Goal: Task Accomplishment & Management: Use online tool/utility

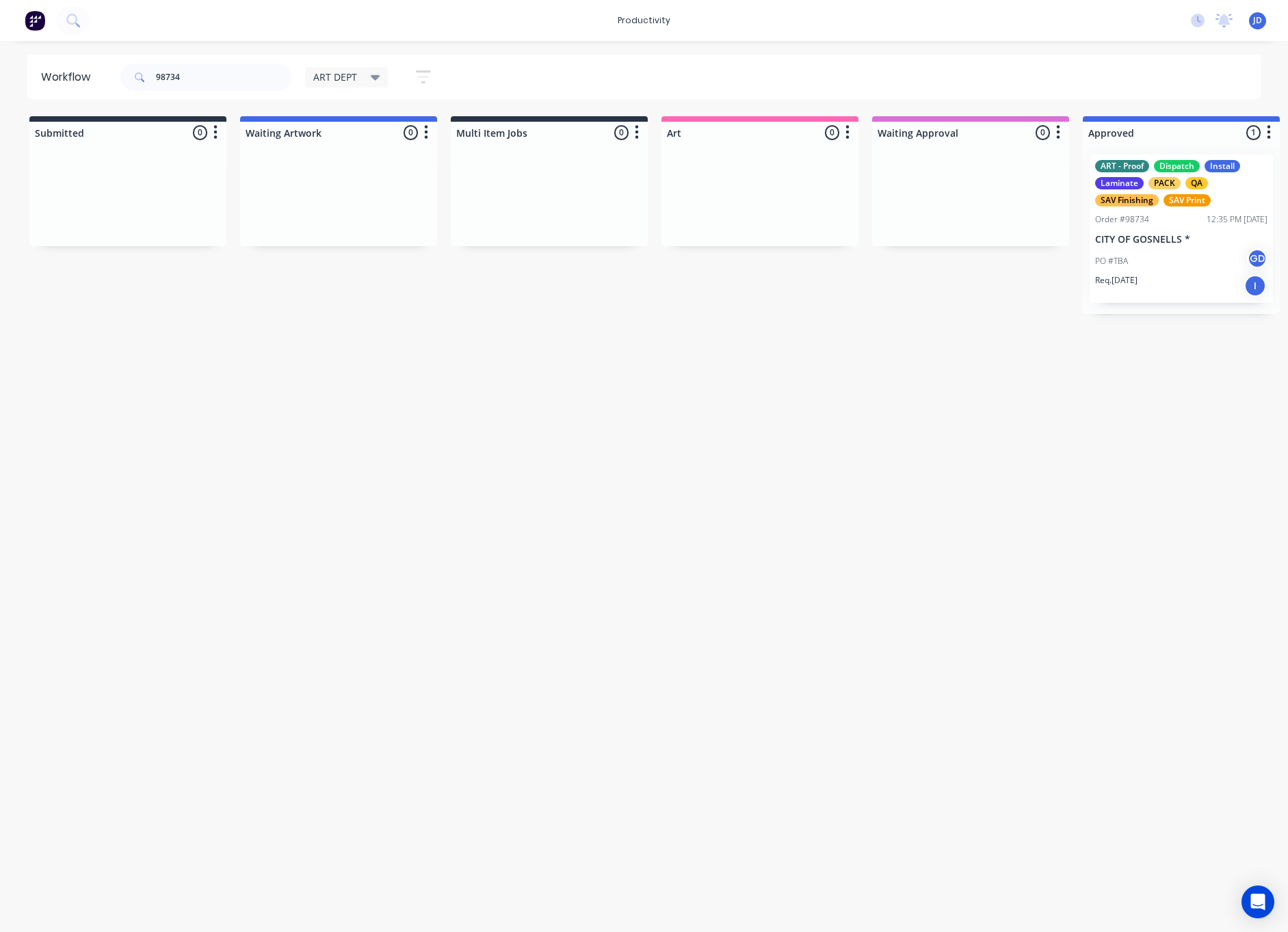
scroll to position [0, 144]
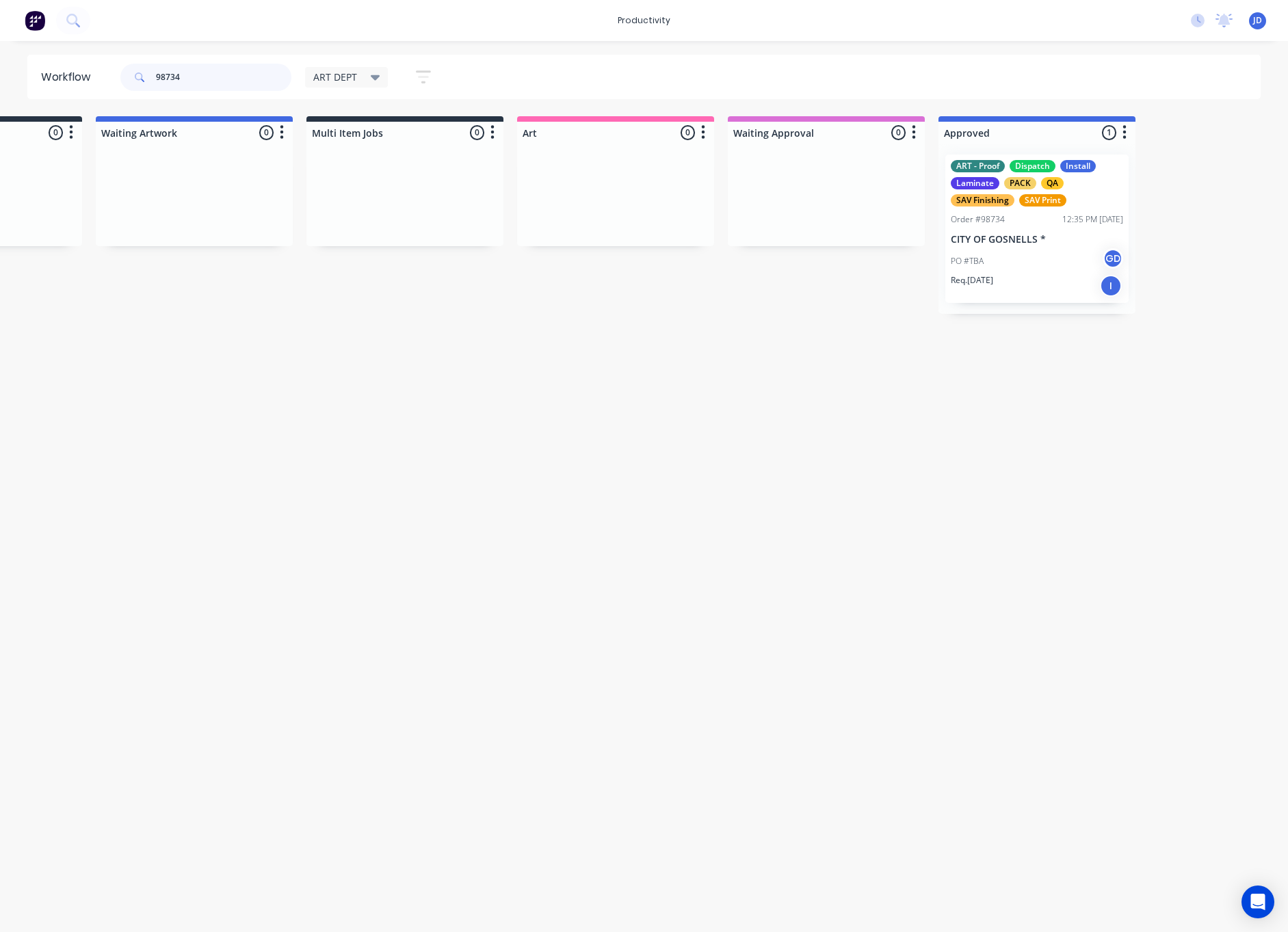
drag, startPoint x: 204, startPoint y: 79, endPoint x: 128, endPoint y: 75, distance: 76.1
click at [128, 75] on div "98734" at bounding box center [206, 77] width 171 height 28
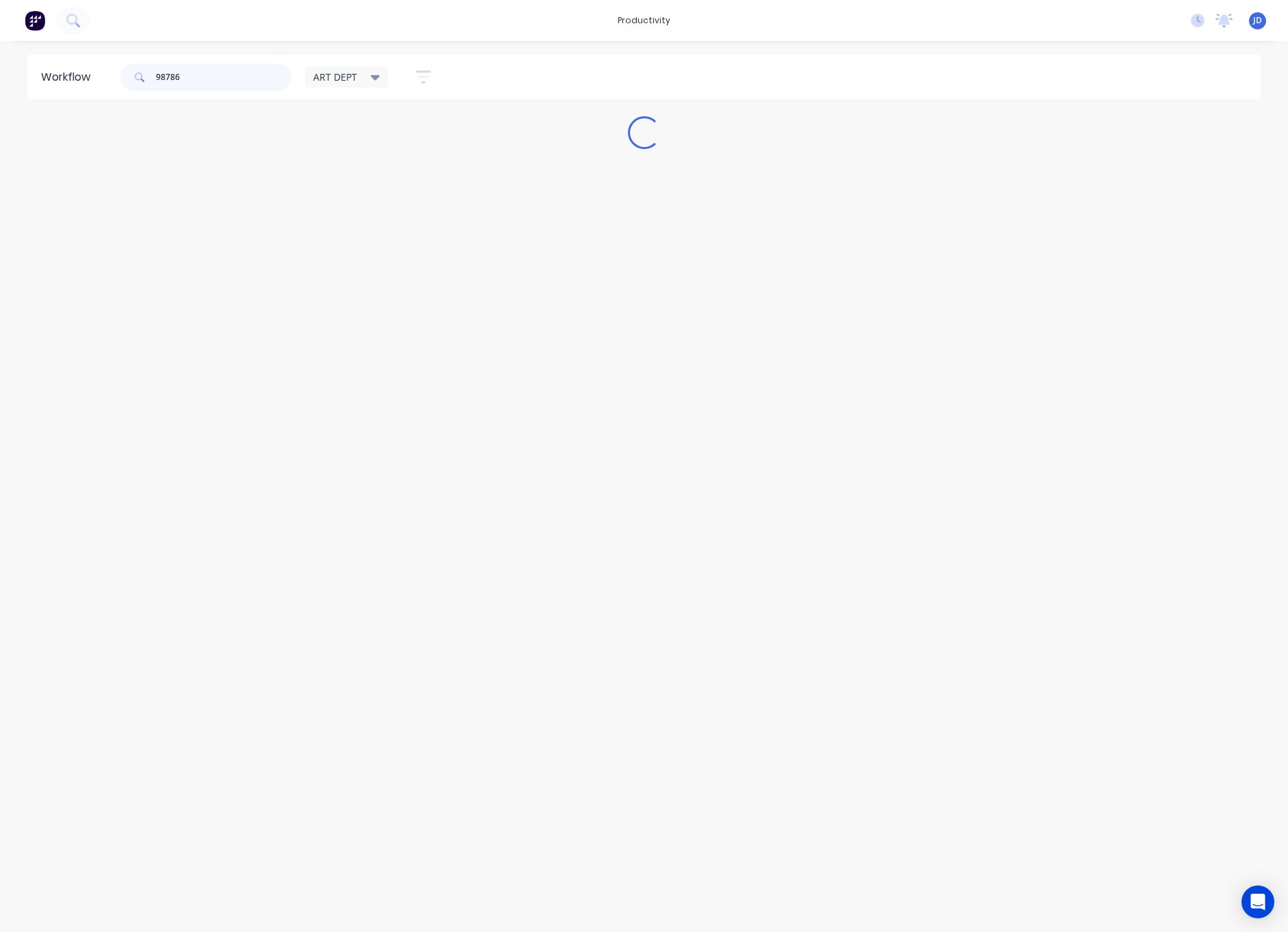
scroll to position [0, 0]
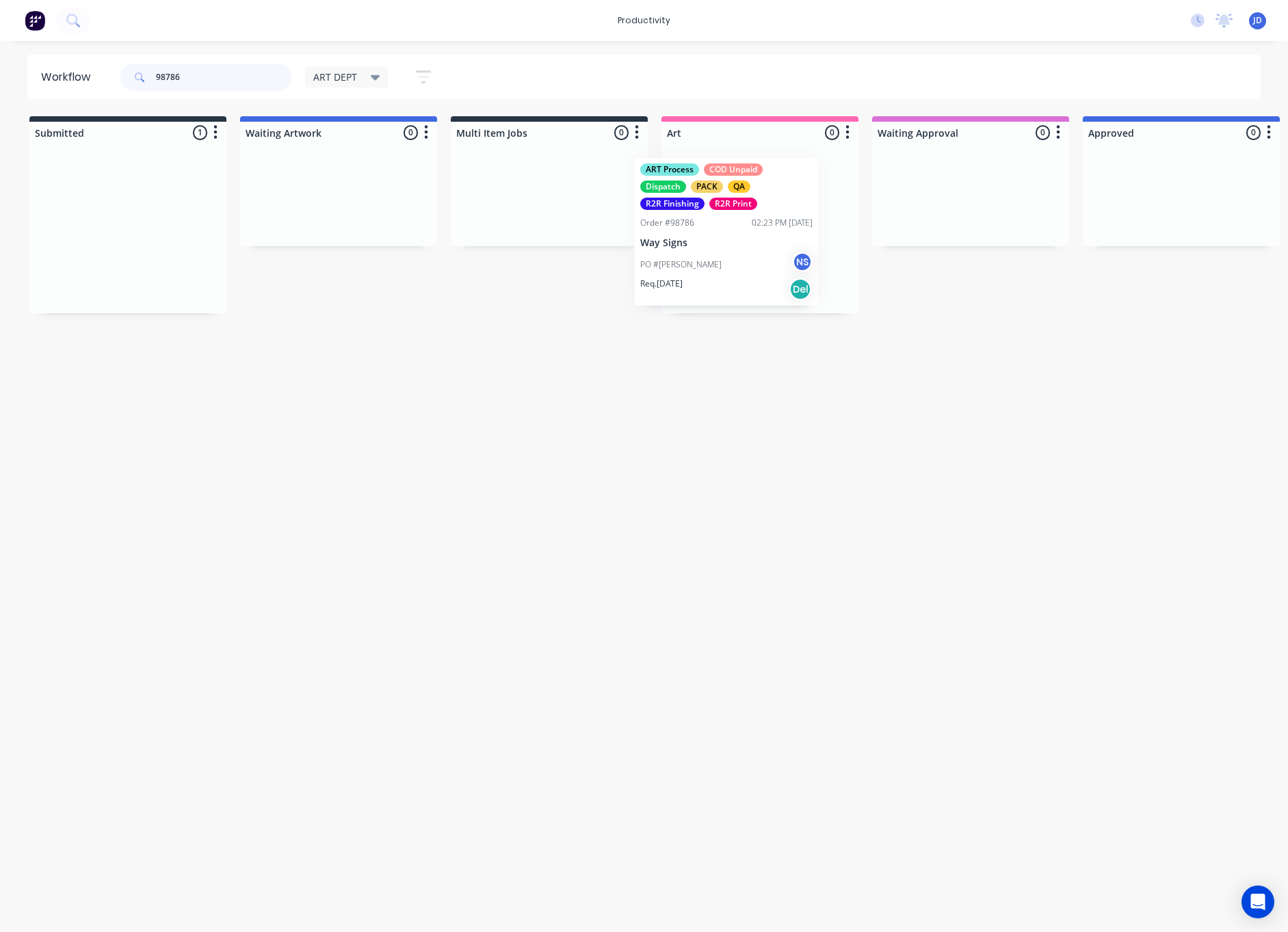
drag, startPoint x: 259, startPoint y: 271, endPoint x: 777, endPoint y: 264, distance: 518.0
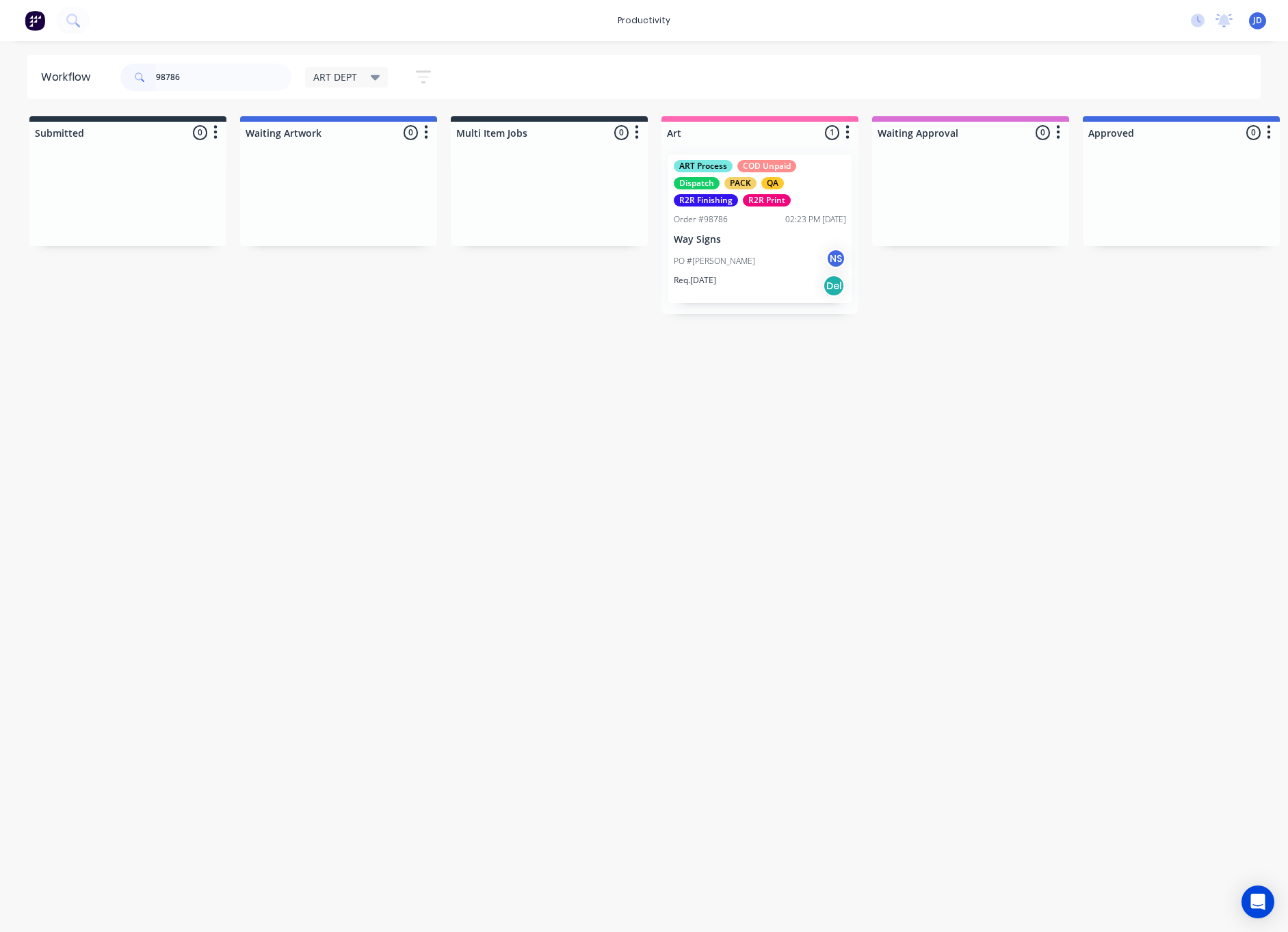
click at [765, 275] on div "Req. [DATE] Del" at bounding box center [760, 286] width 172 height 23
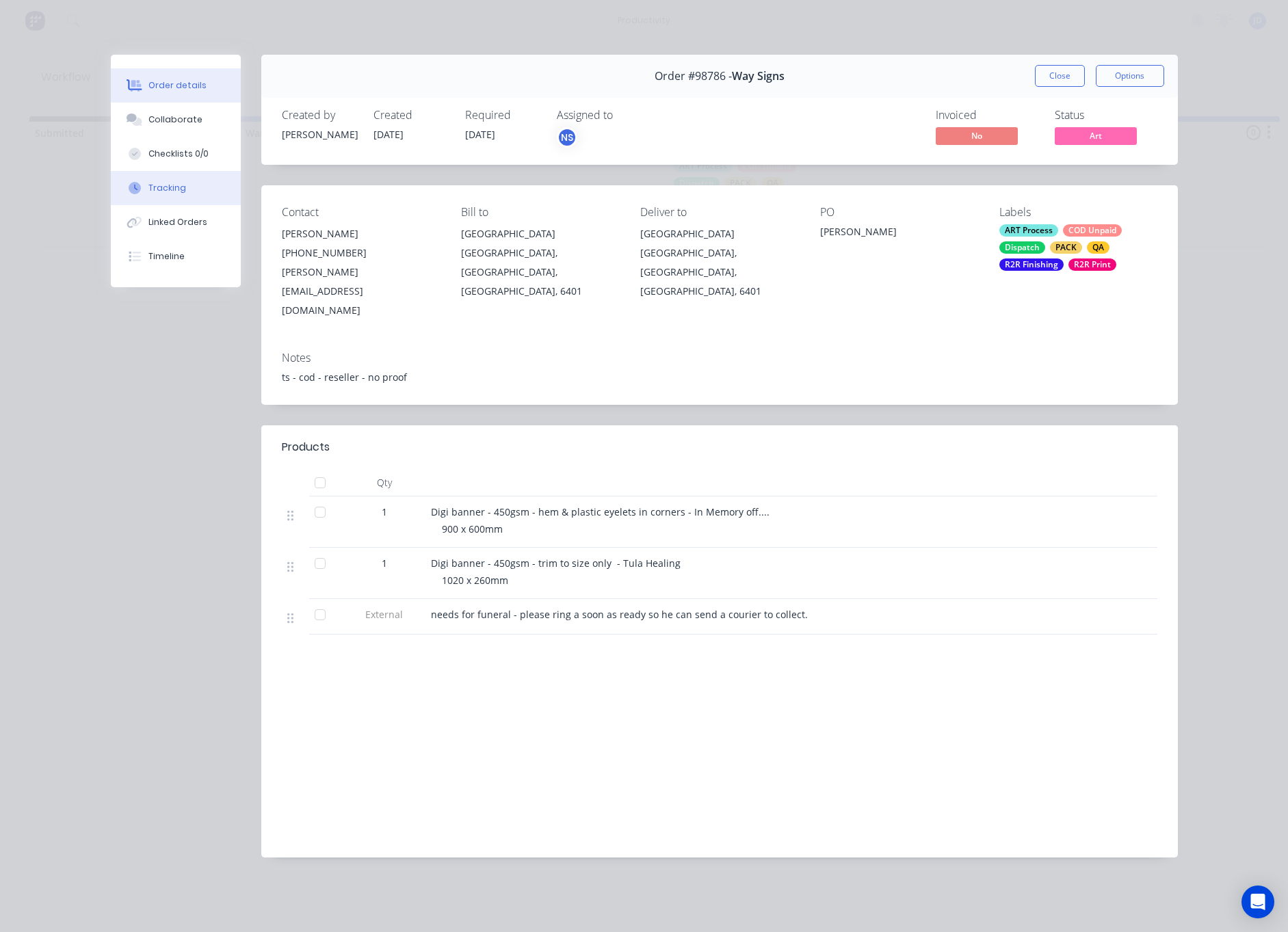
click at [150, 193] on div "Tracking" at bounding box center [167, 189] width 38 height 13
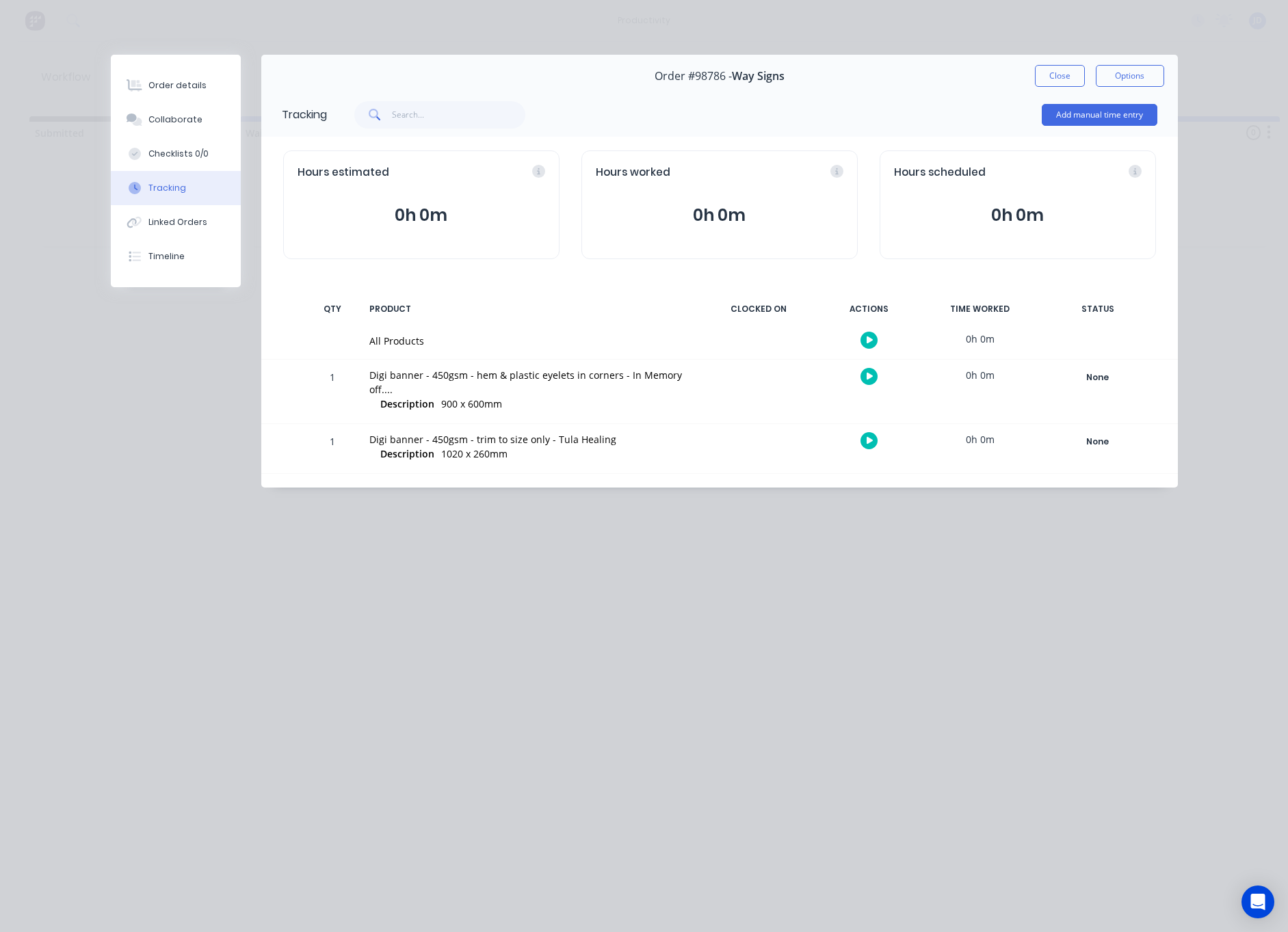
click at [871, 379] on icon "button" at bounding box center [870, 376] width 7 height 8
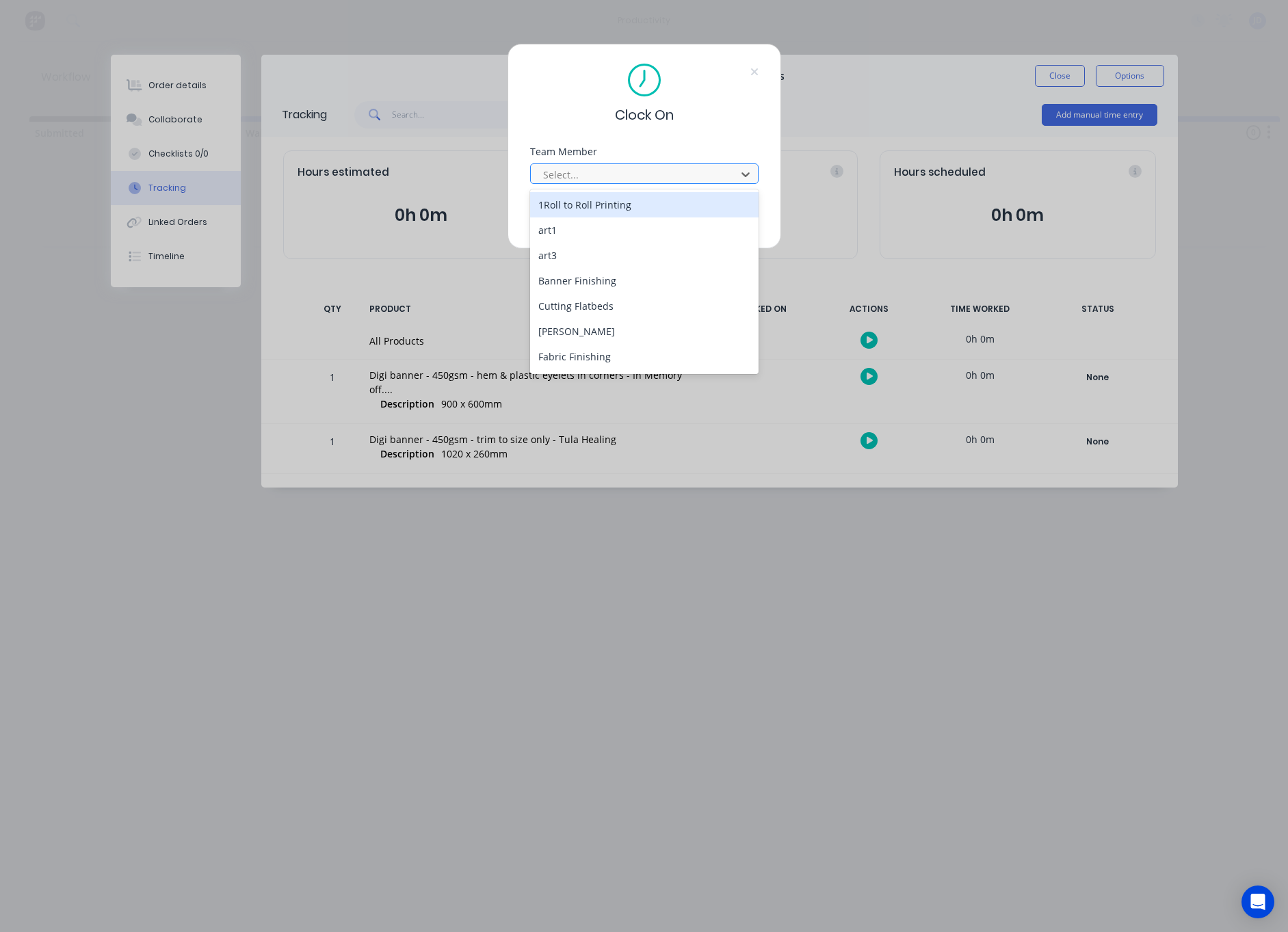
click at [594, 174] on div at bounding box center [635, 175] width 187 height 17
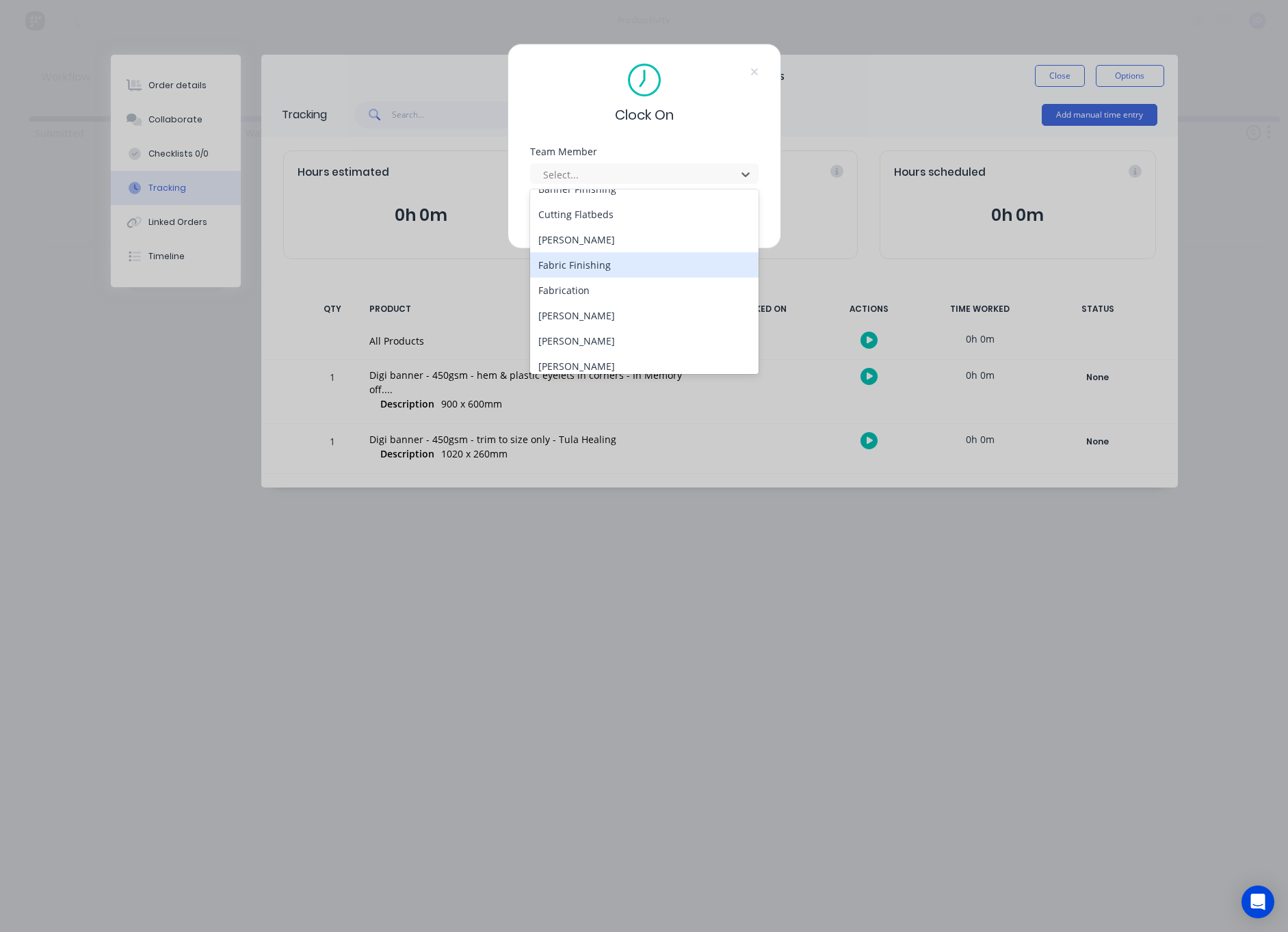
scroll to position [92, 0]
click at [569, 342] on div "[PERSON_NAME]" at bounding box center [644, 340] width 228 height 25
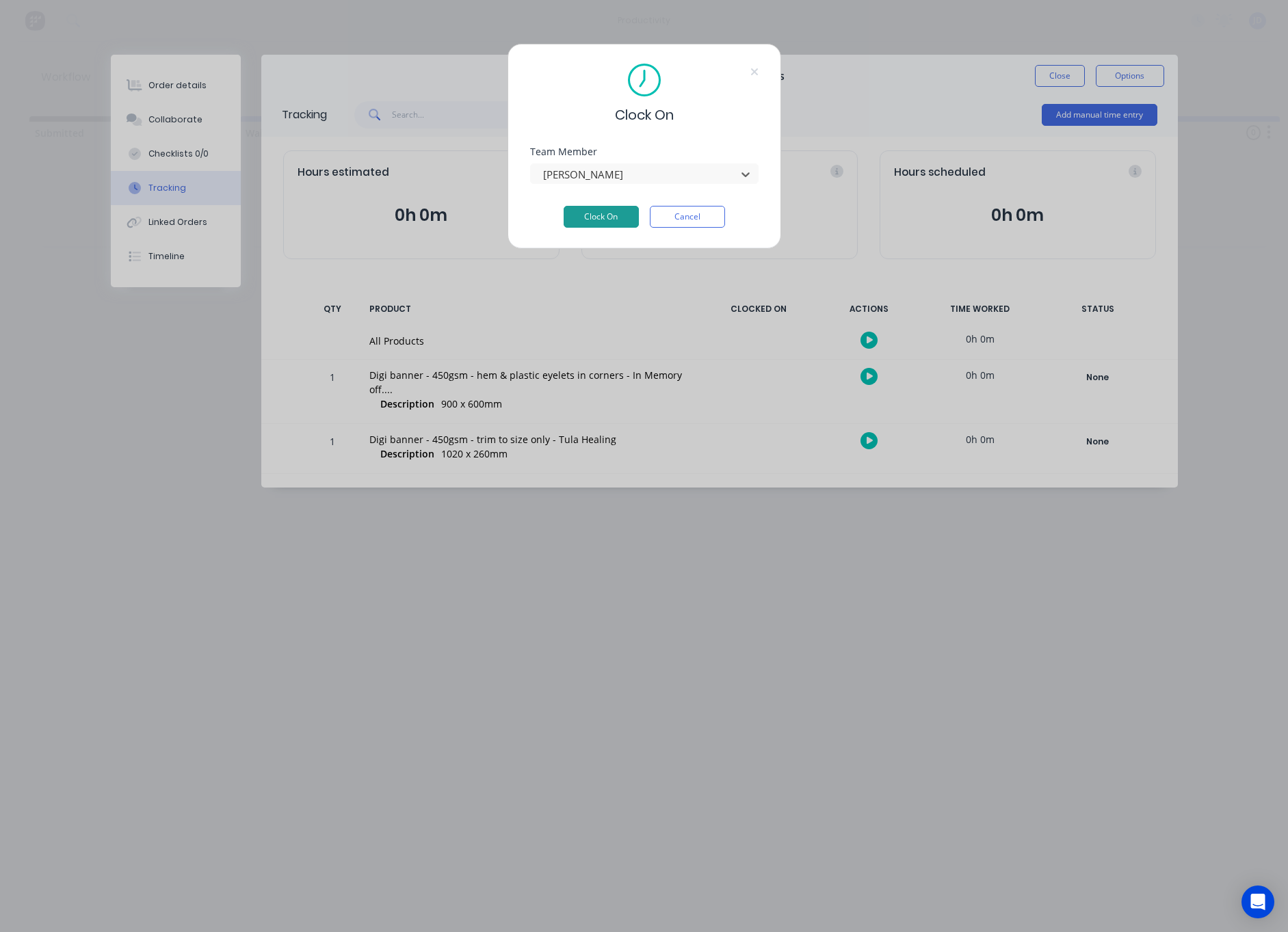
click at [615, 211] on button "Clock On" at bounding box center [601, 217] width 75 height 22
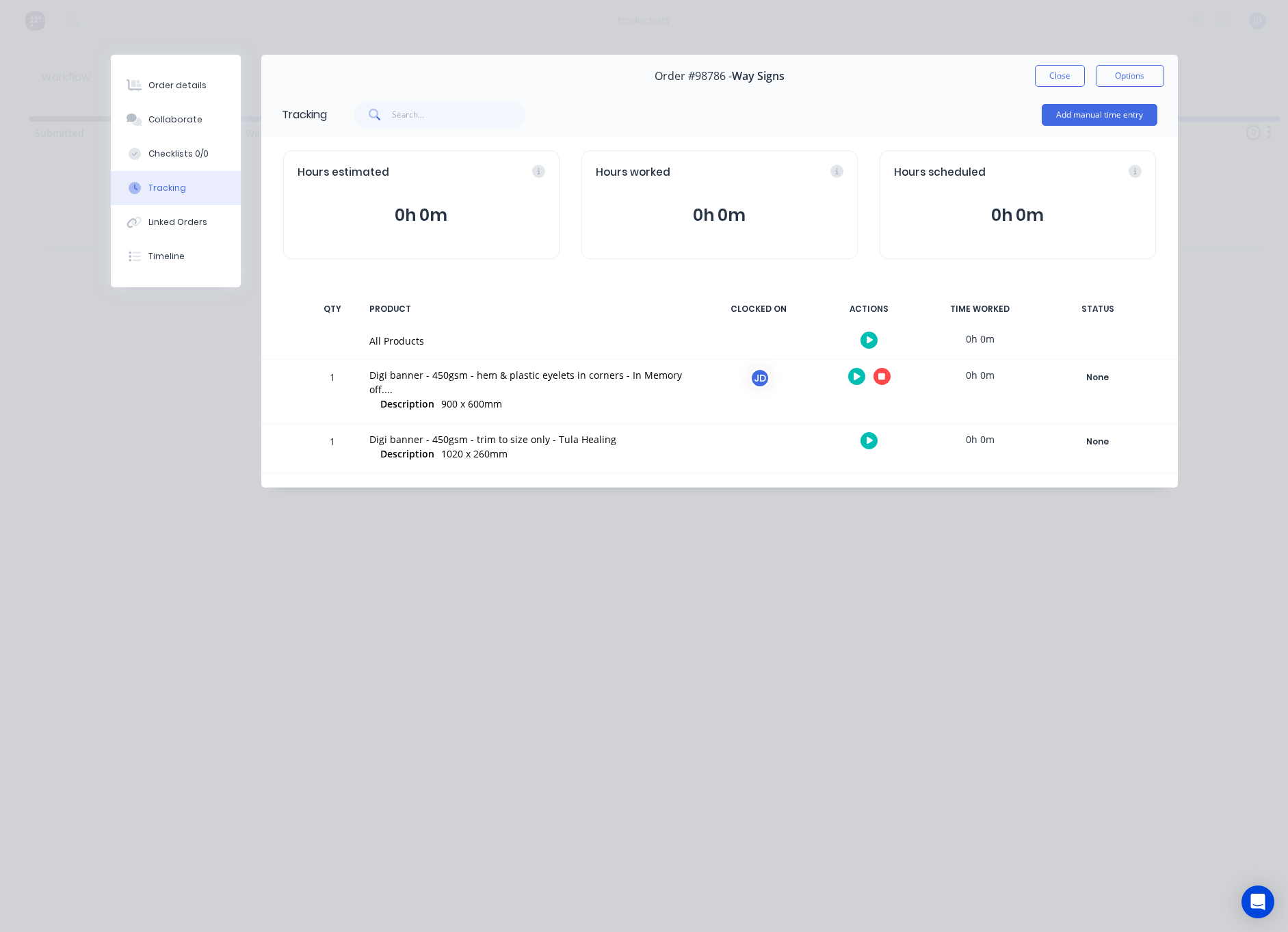
click at [883, 377] on icon "button" at bounding box center [882, 376] width 7 height 7
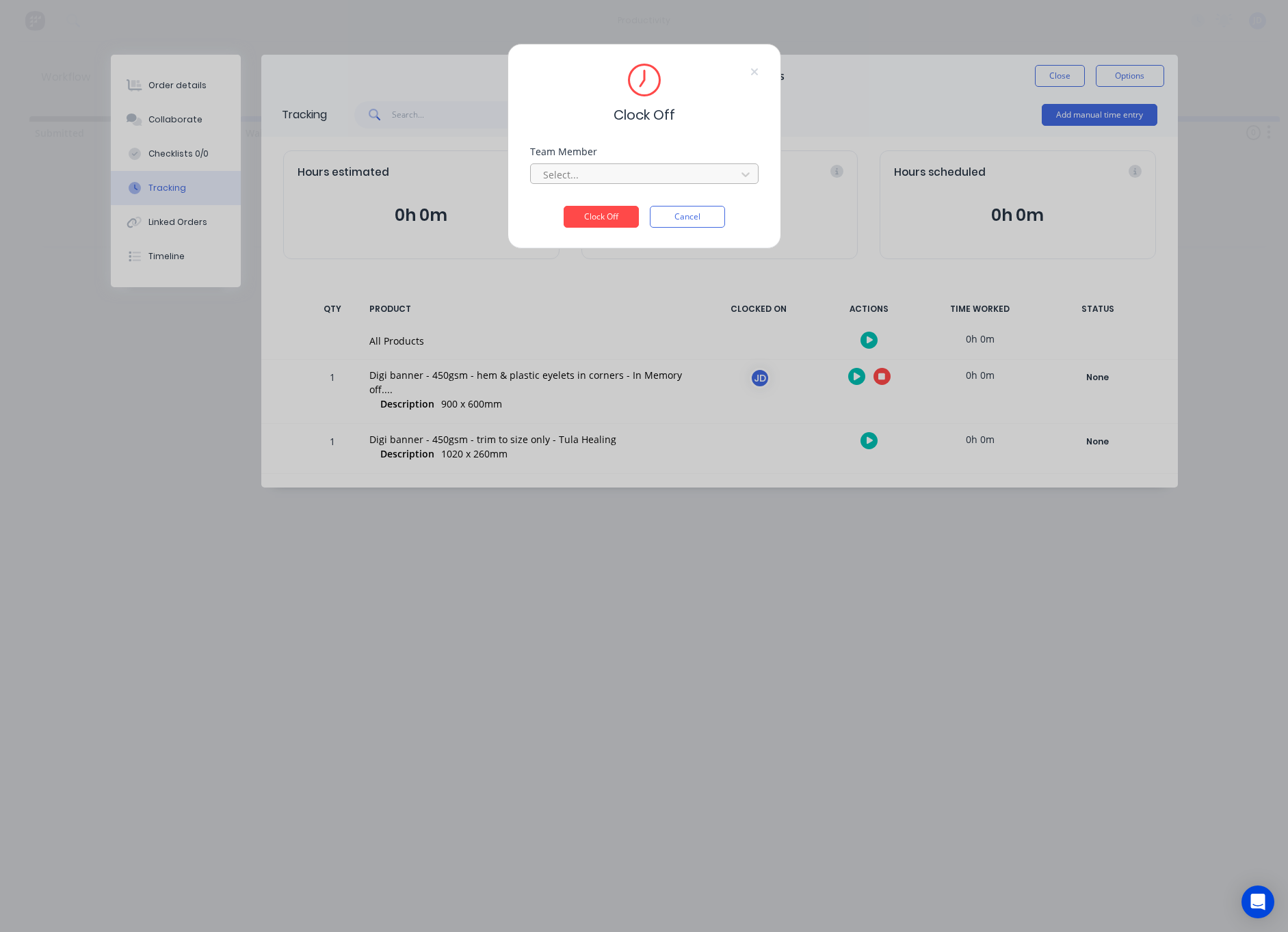
click at [650, 167] on div at bounding box center [635, 175] width 187 height 17
click at [578, 202] on div "[PERSON_NAME]" at bounding box center [644, 205] width 228 height 25
click at [587, 219] on button "Clock Off" at bounding box center [601, 217] width 75 height 22
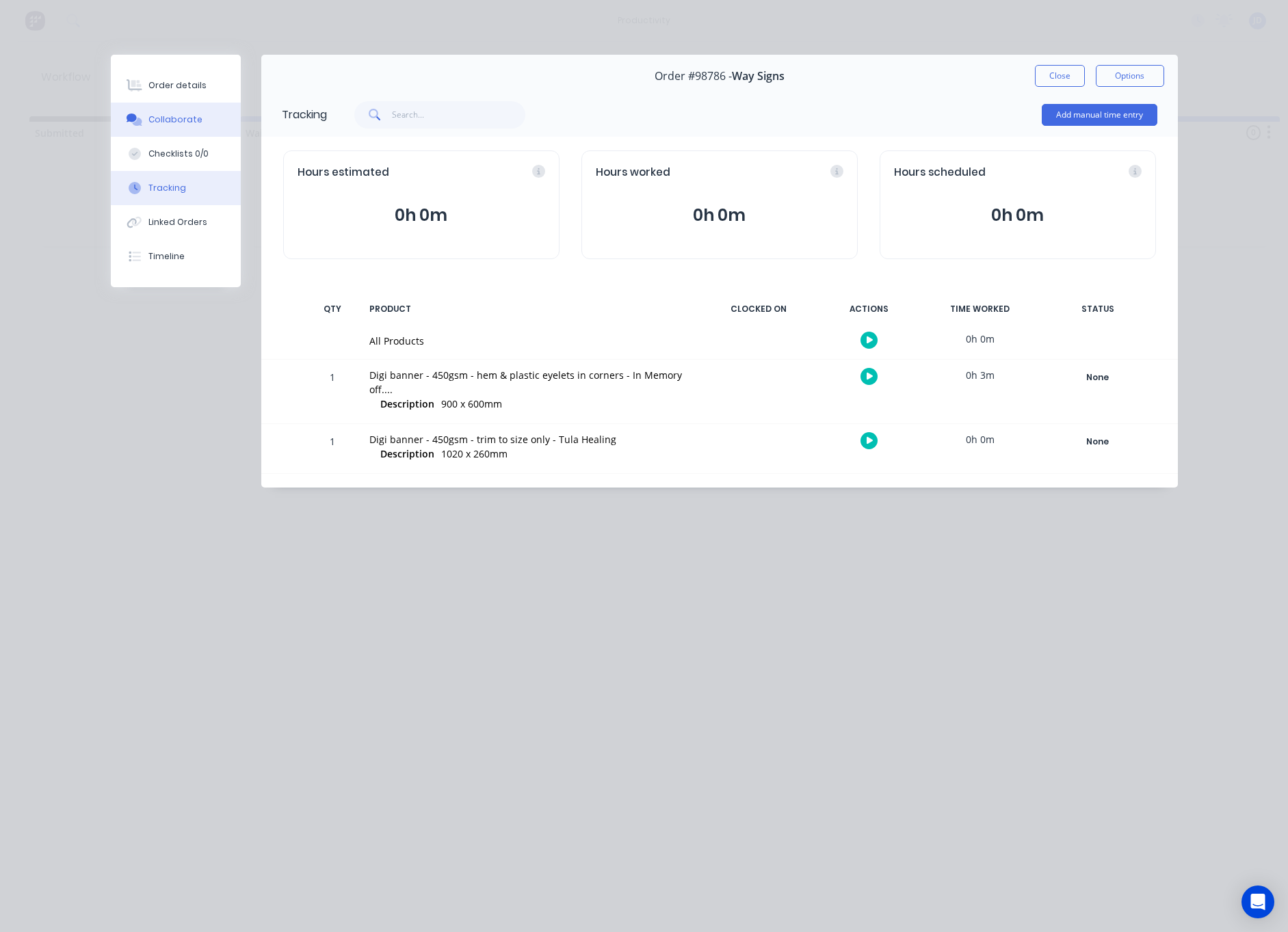
click at [167, 125] on div "Collaborate" at bounding box center [175, 120] width 54 height 13
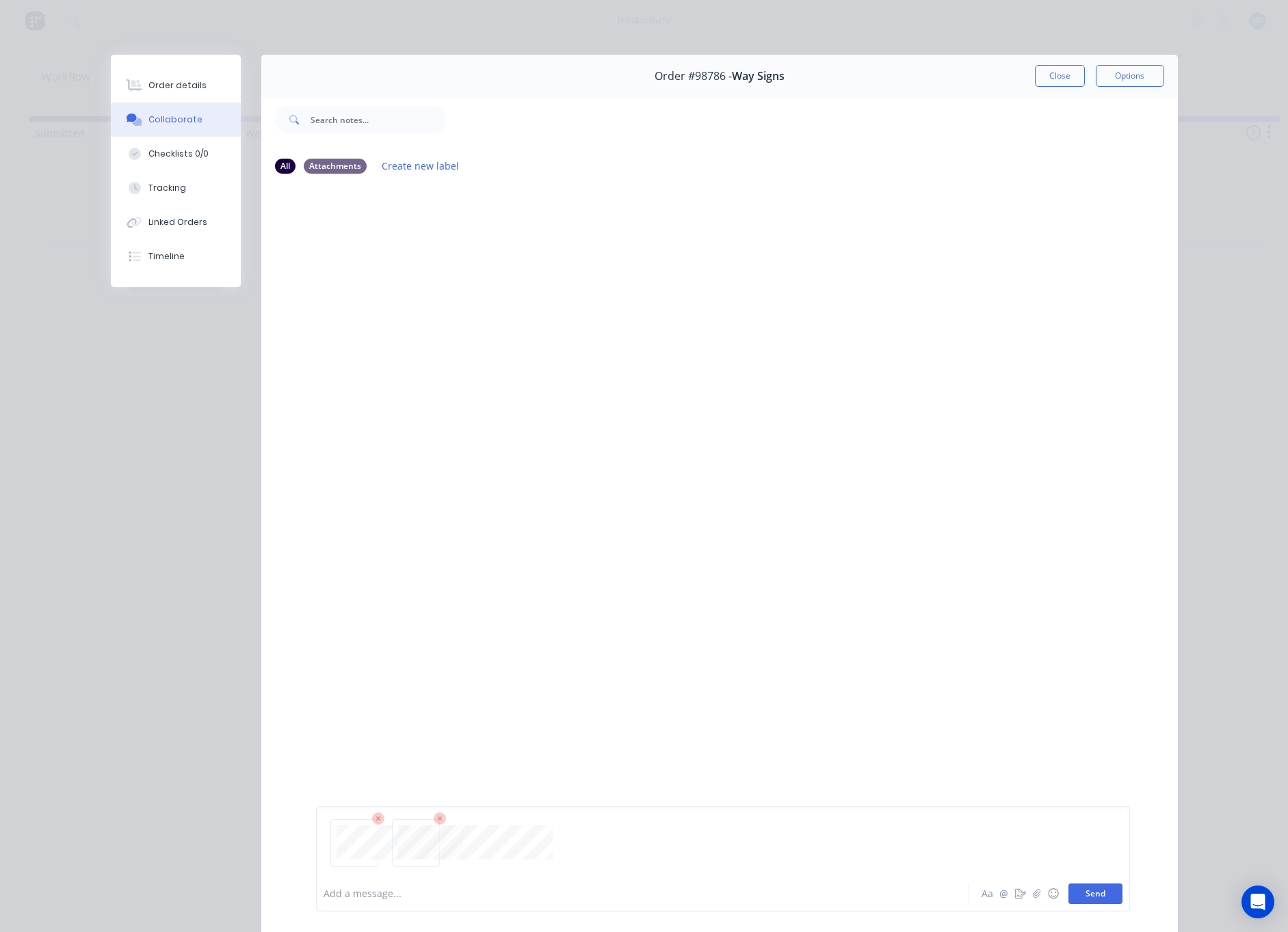
click at [1091, 893] on button "Send" at bounding box center [1095, 894] width 54 height 21
click at [1056, 77] on button "Close" at bounding box center [1059, 76] width 50 height 22
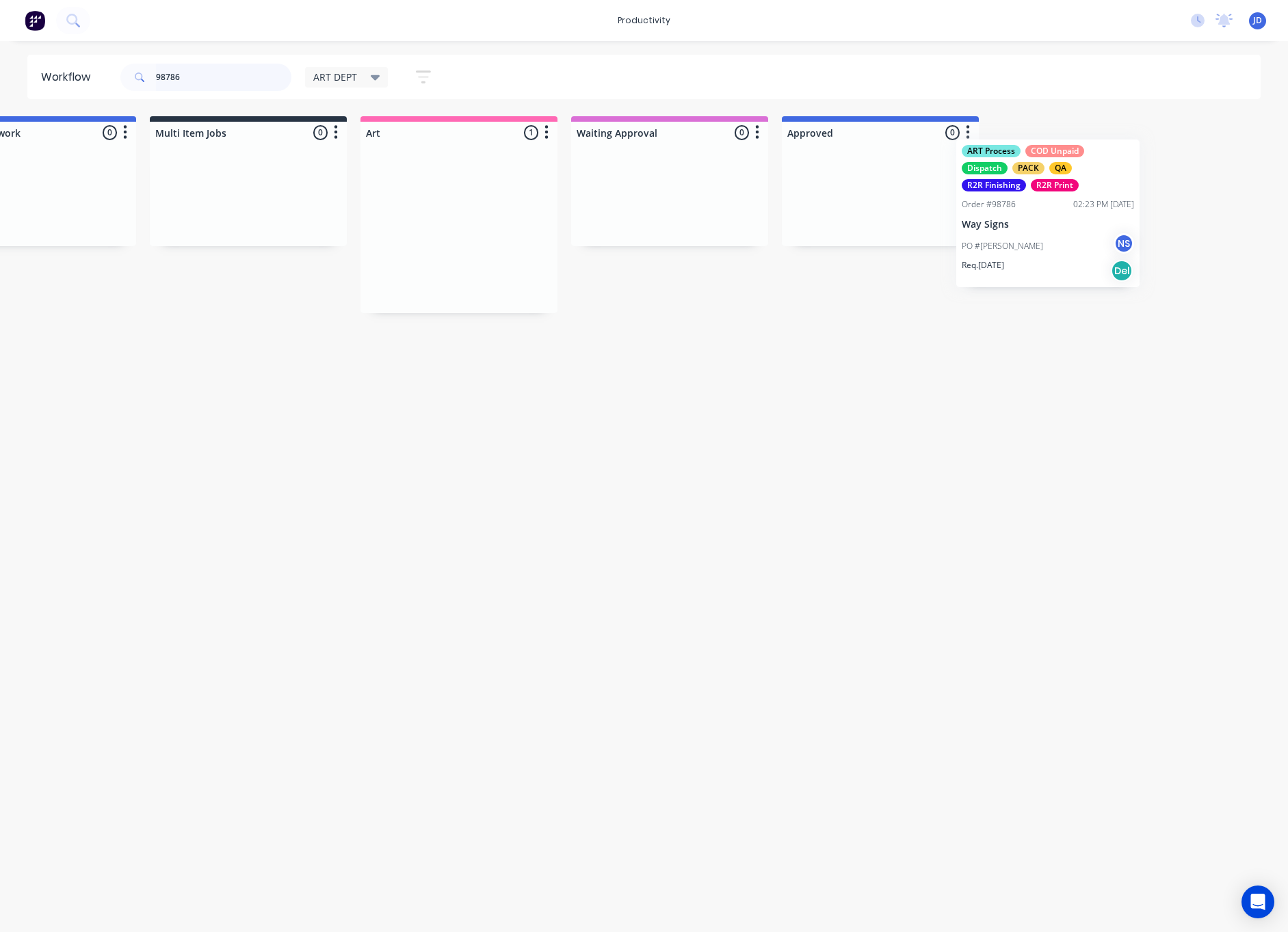
scroll to position [0, 310]
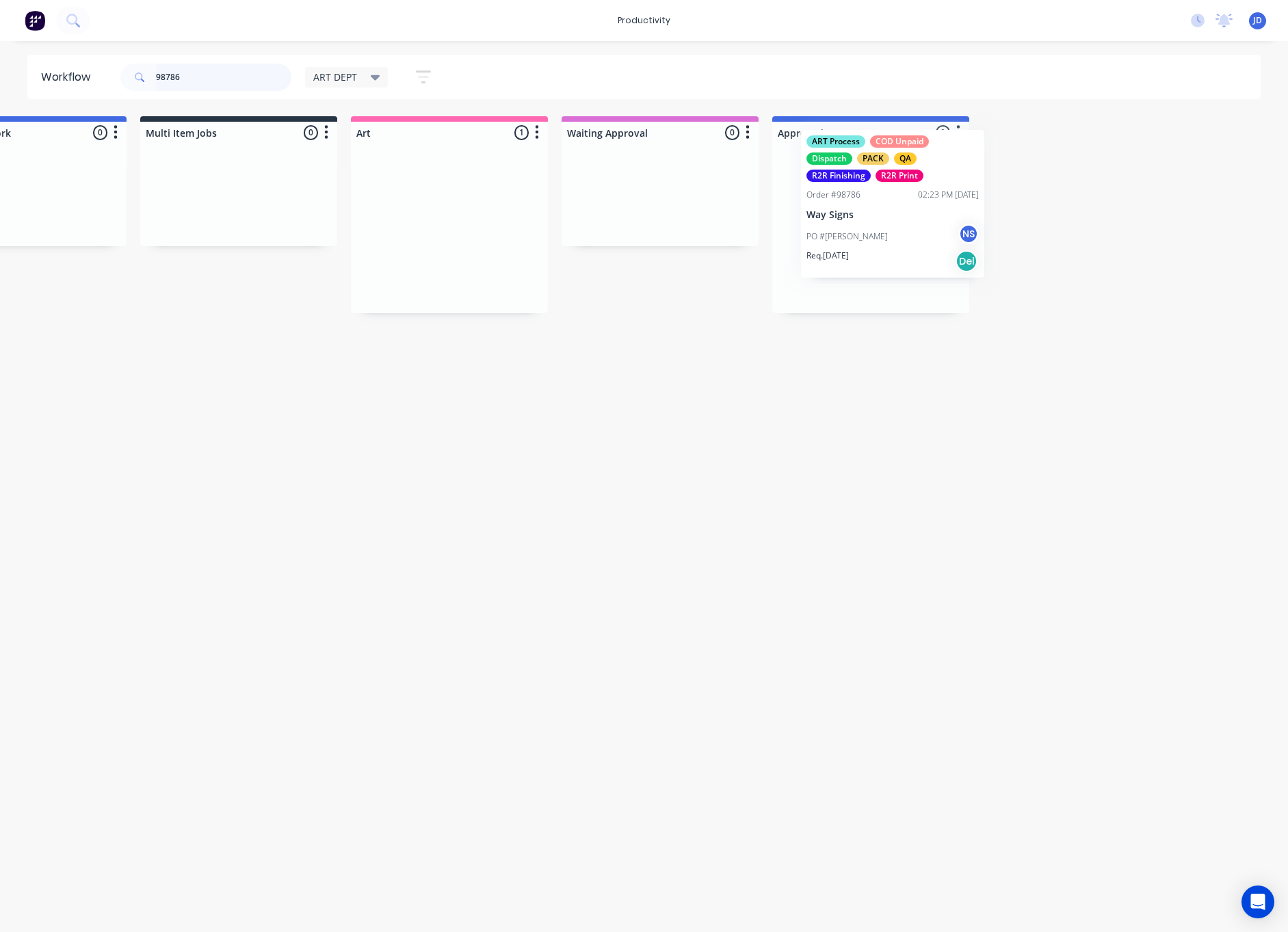
drag, startPoint x: 784, startPoint y: 206, endPoint x: 922, endPoint y: 178, distance: 140.8
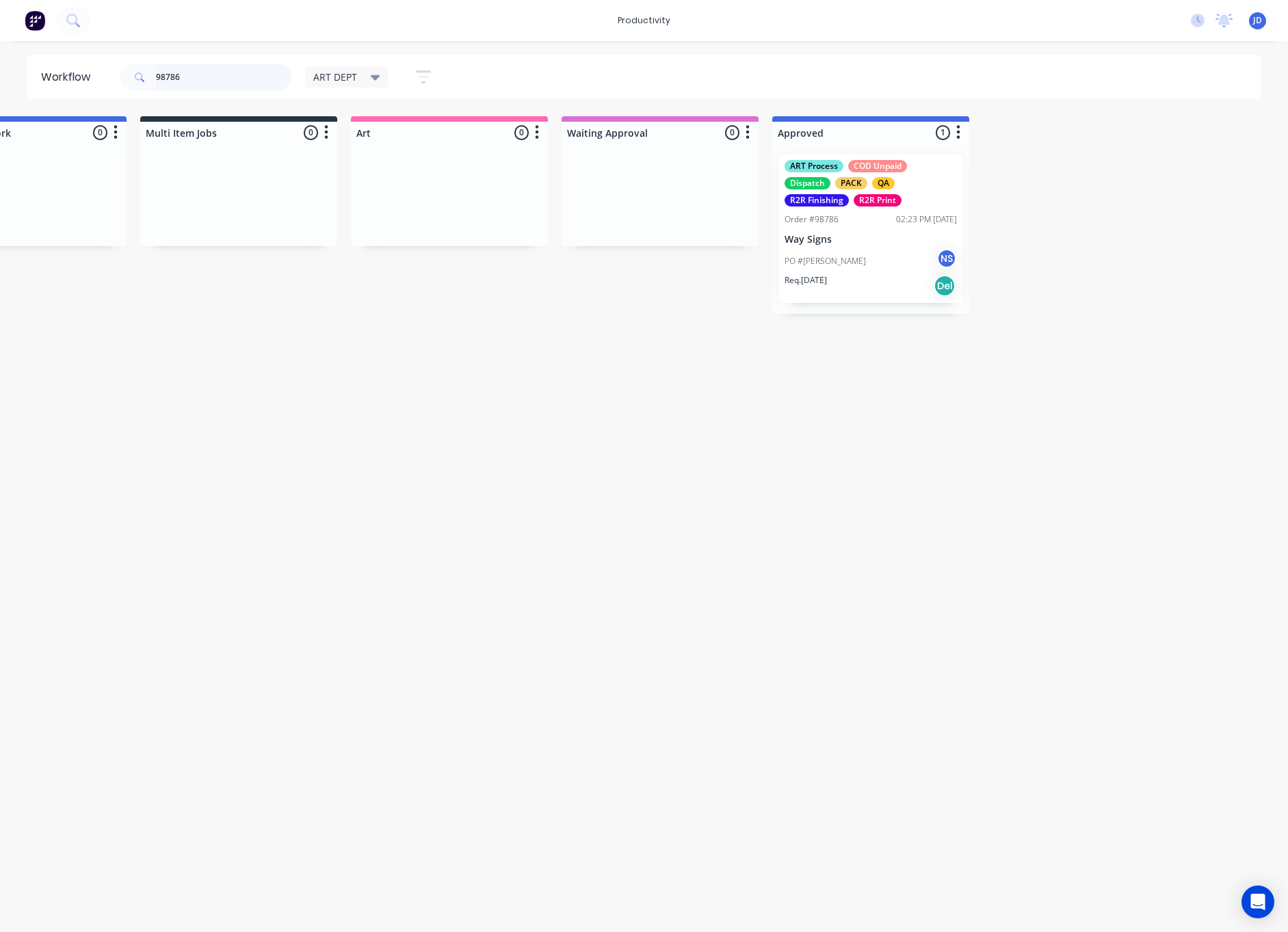
drag, startPoint x: 213, startPoint y: 74, endPoint x: 97, endPoint y: 66, distance: 116.3
click at [97, 66] on header "Workflow 98786 ART DEPT Save new view None edit ART DEPT (Default) edit Banner …" at bounding box center [645, 77] width 1234 height 44
type input "98762"
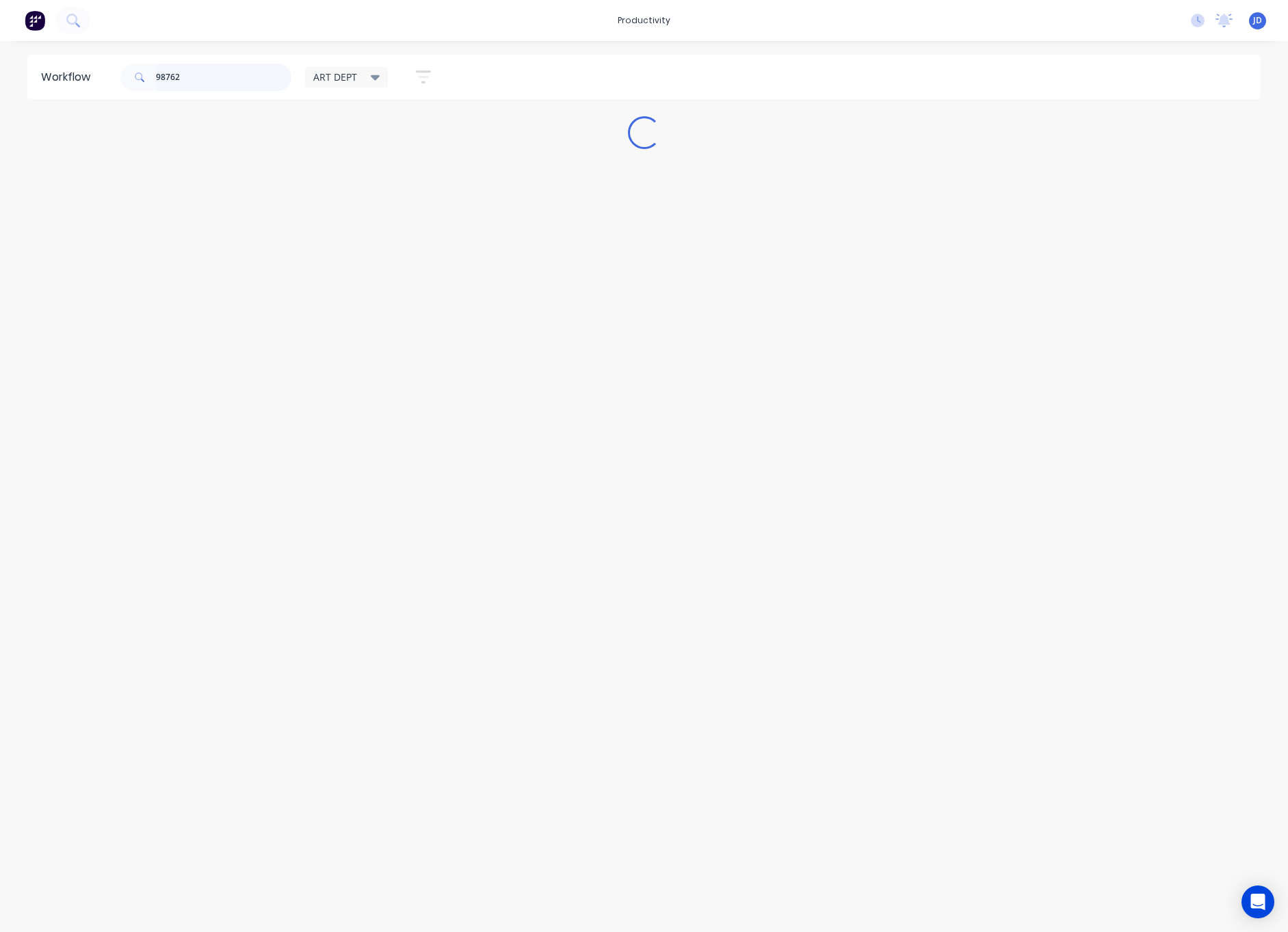
scroll to position [0, 0]
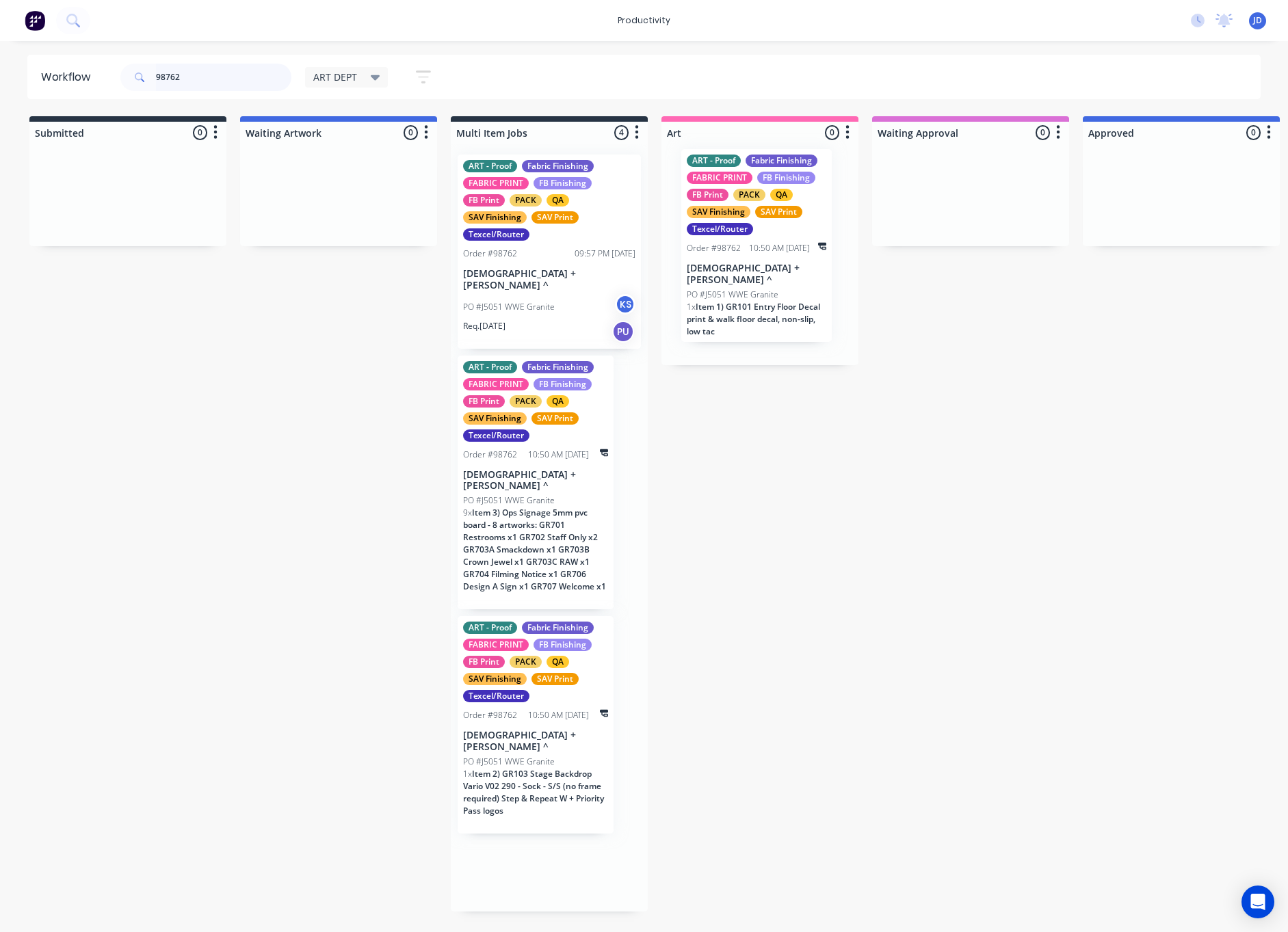
drag, startPoint x: 515, startPoint y: 393, endPoint x: 729, endPoint y: 203, distance: 286.2
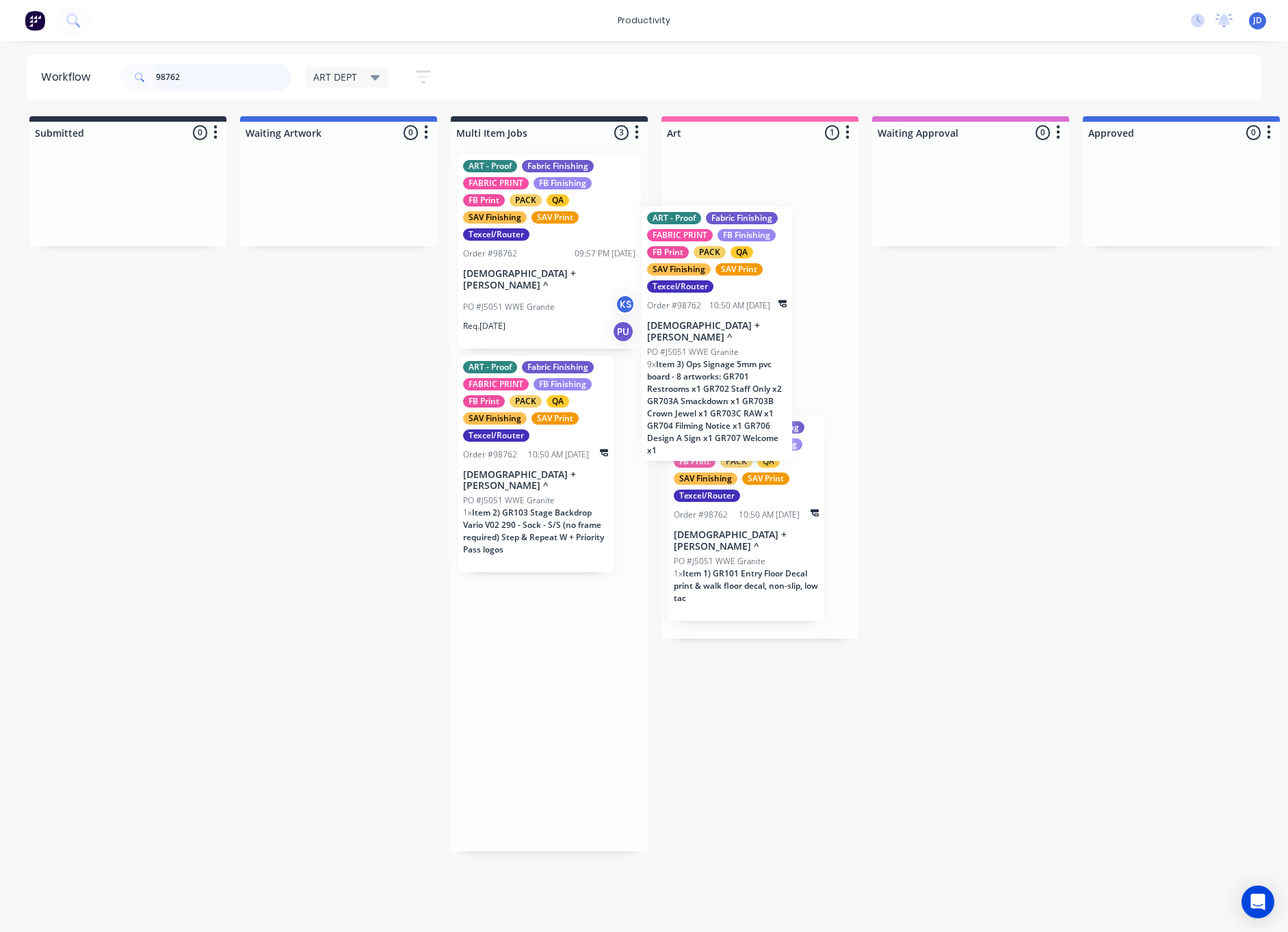
drag, startPoint x: 536, startPoint y: 417, endPoint x: 665, endPoint y: 348, distance: 146.3
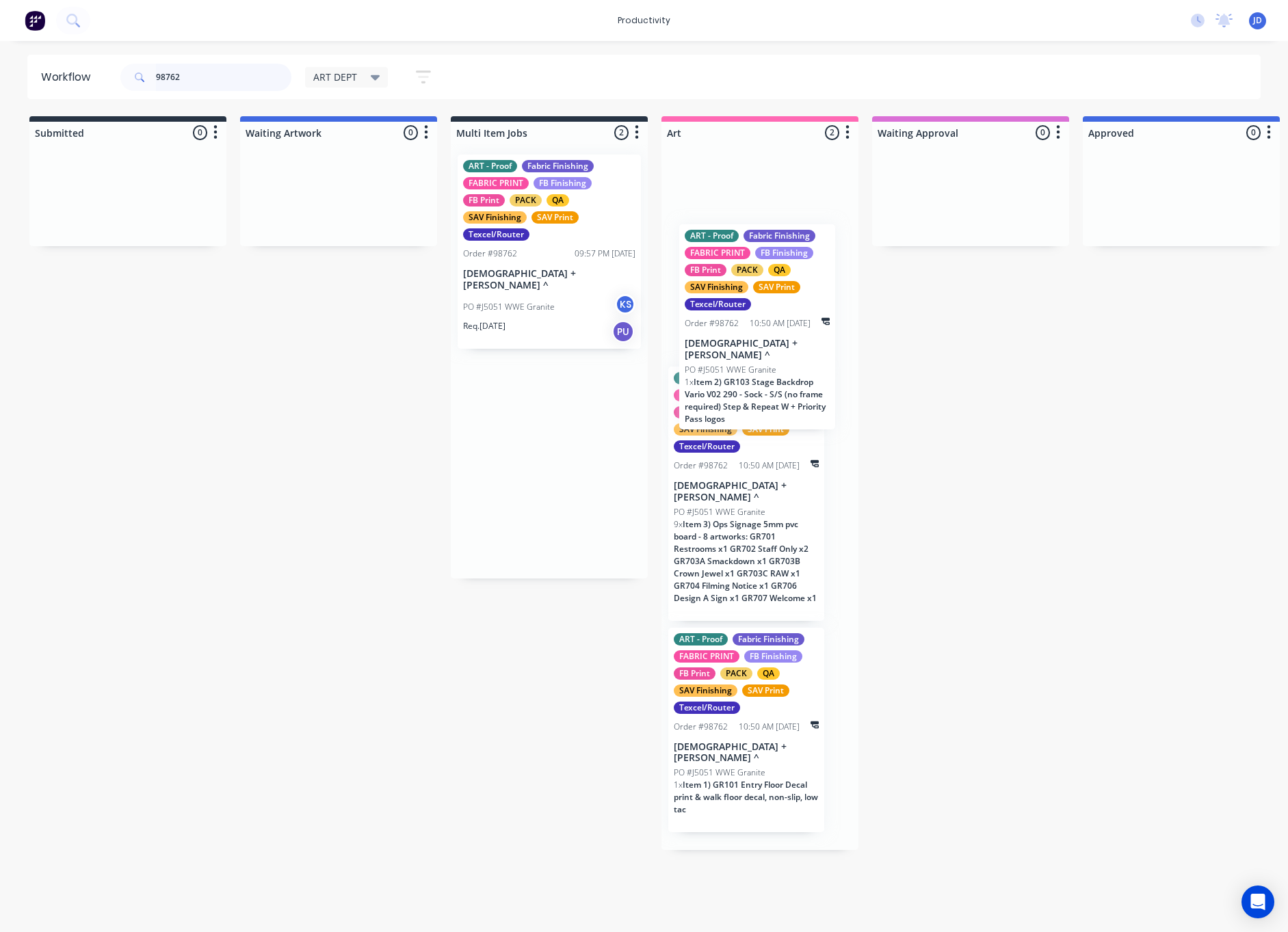
drag, startPoint x: 526, startPoint y: 426, endPoint x: 746, endPoint y: 309, distance: 249.2
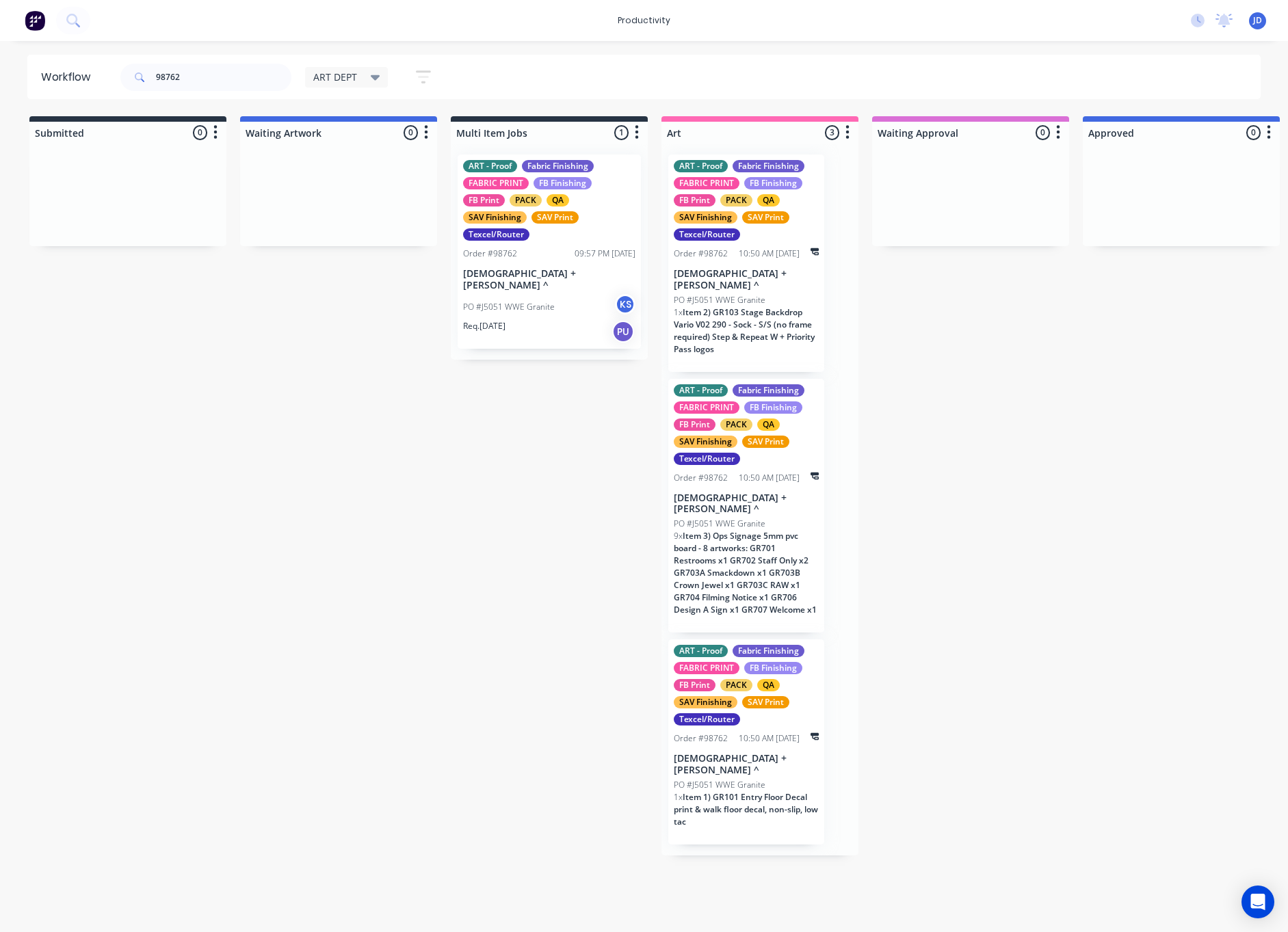
click at [590, 267] on div "ART - Proof Fabric Finishing FABRIC PRINT FB Finishing FB Print PACK QA SAV Fin…" at bounding box center [549, 252] width 183 height 194
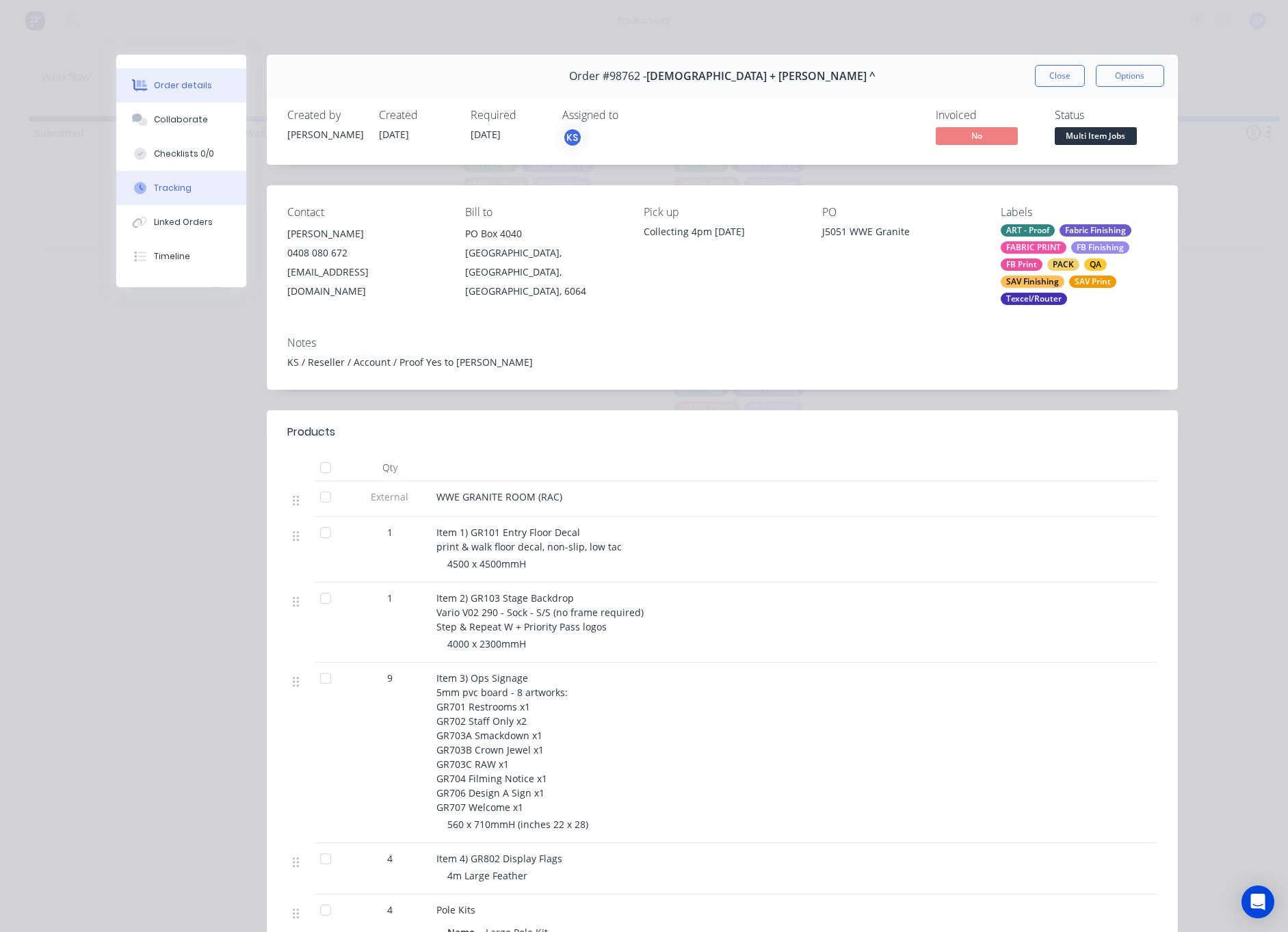
click at [170, 197] on button "Tracking" at bounding box center [181, 188] width 130 height 34
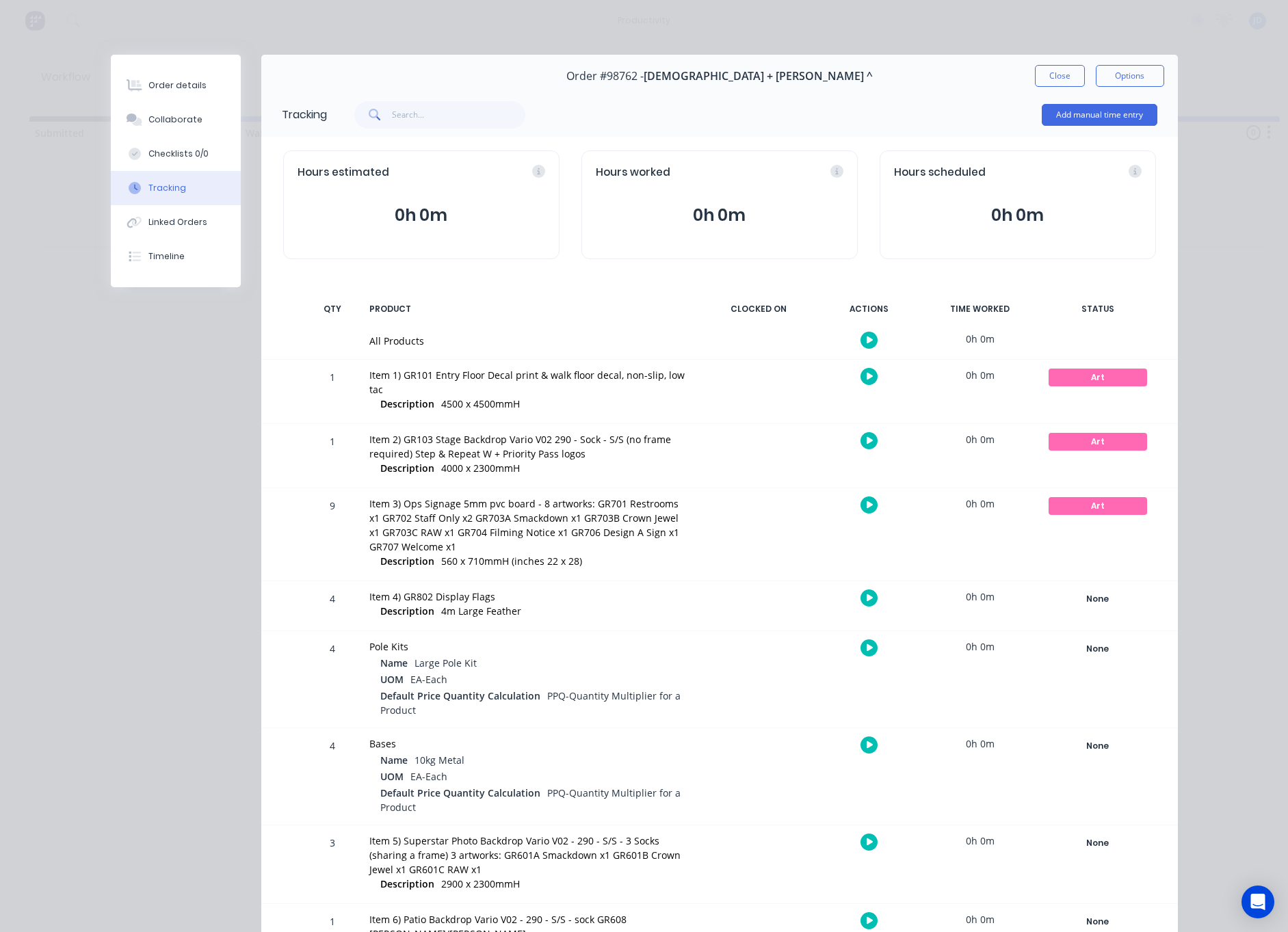
click at [878, 377] on div at bounding box center [870, 376] width 103 height 33
click at [871, 377] on icon "button" at bounding box center [870, 376] width 7 height 8
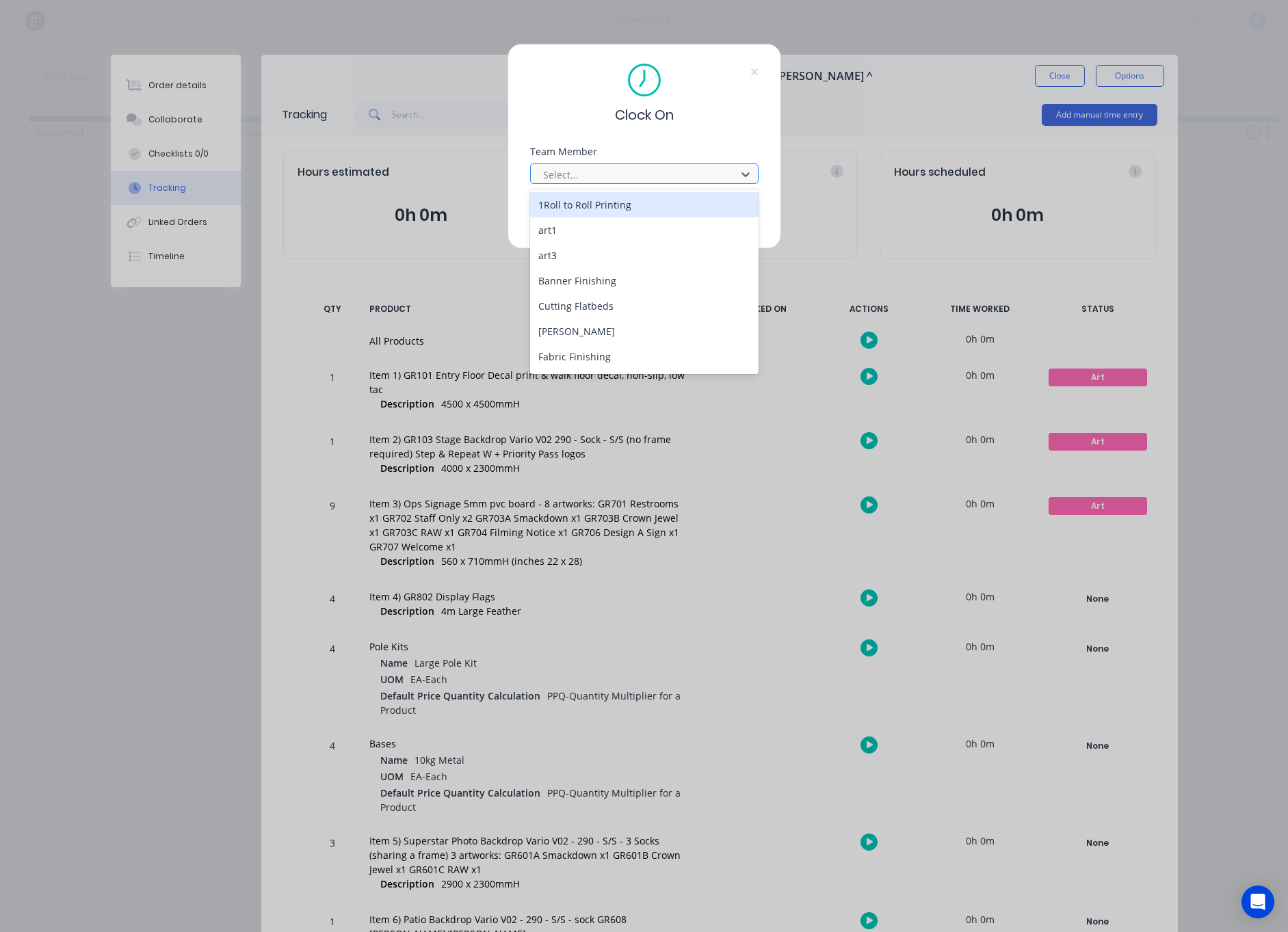
click at [582, 177] on div at bounding box center [635, 175] width 187 height 17
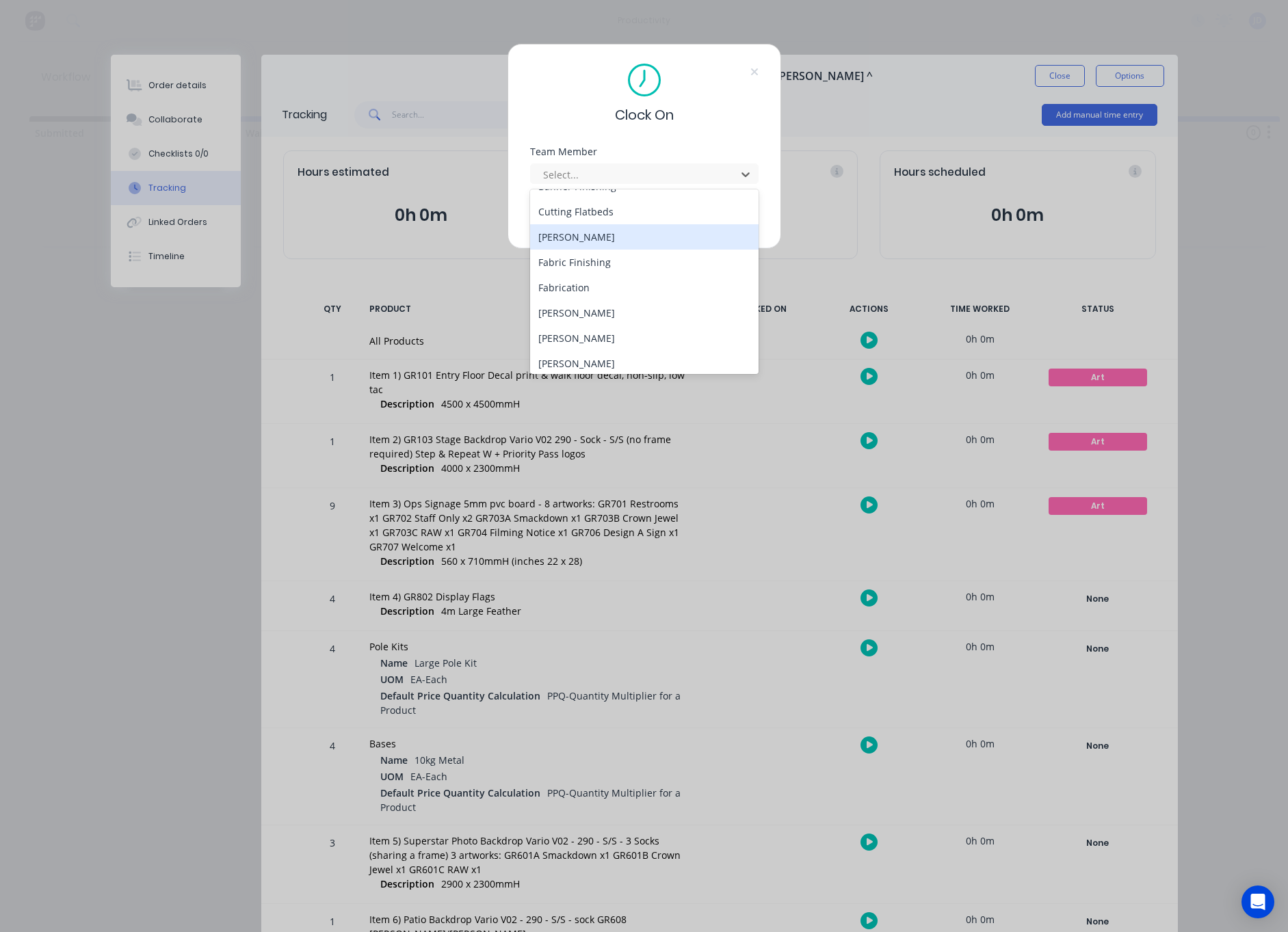
scroll to position [113, 0]
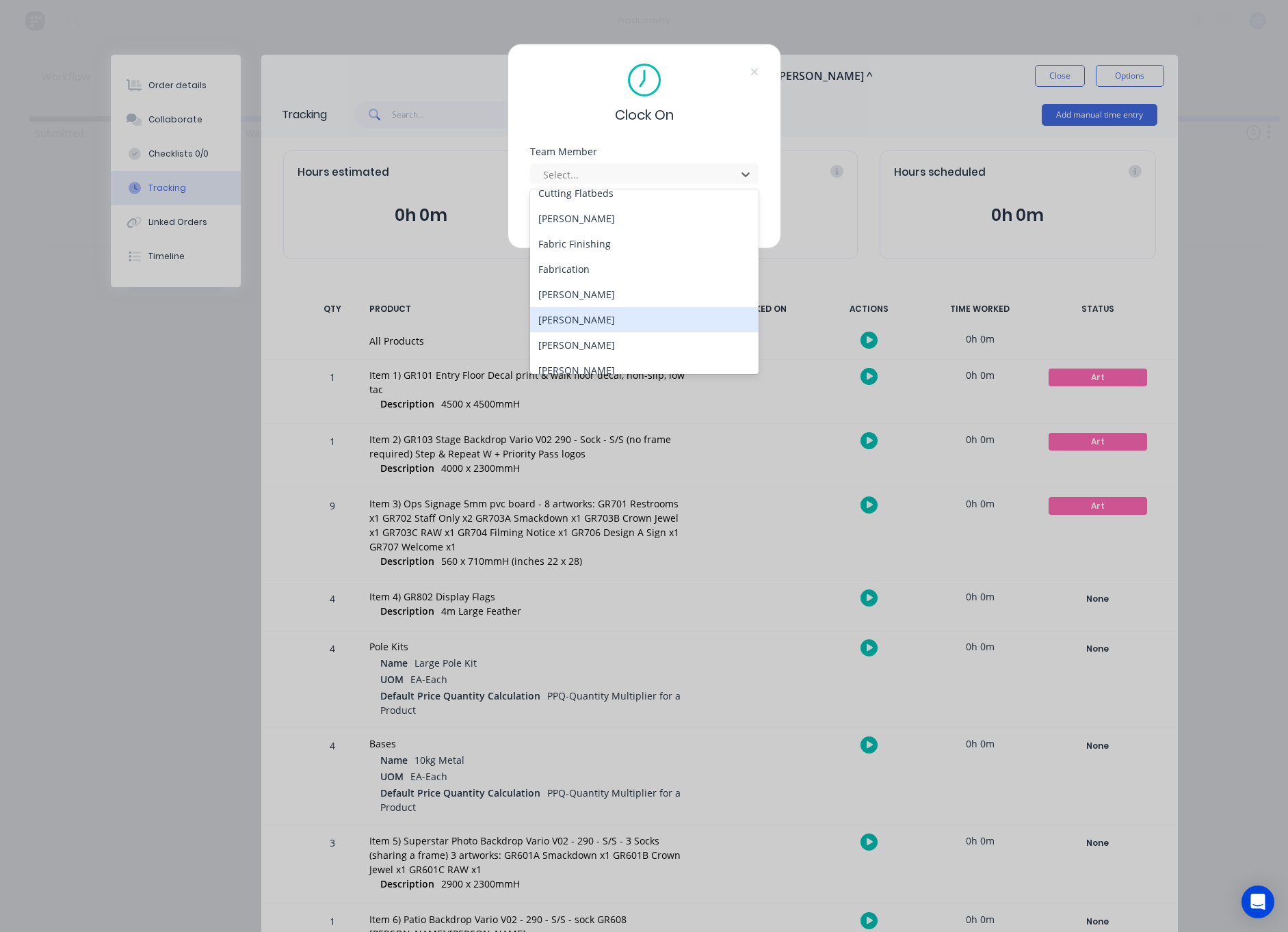
click at [578, 318] on div "[PERSON_NAME]" at bounding box center [644, 320] width 228 height 25
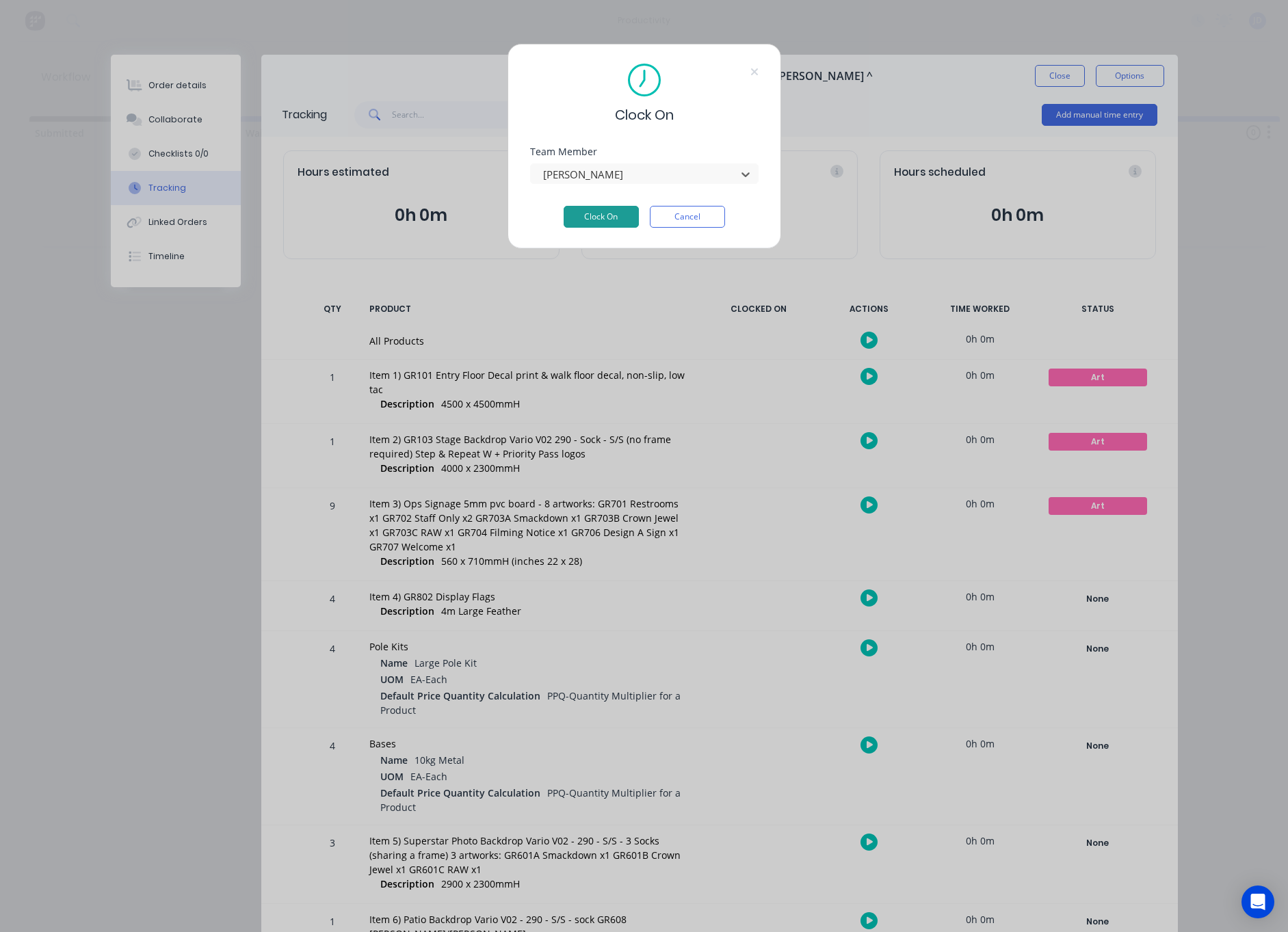
click at [600, 218] on button "Clock On" at bounding box center [601, 217] width 75 height 22
